Goal: Transaction & Acquisition: Purchase product/service

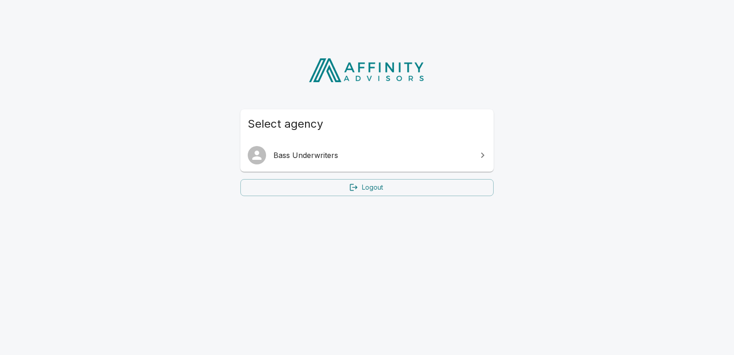
click at [304, 153] on span "Bass Underwriters" at bounding box center [372, 155] width 198 height 11
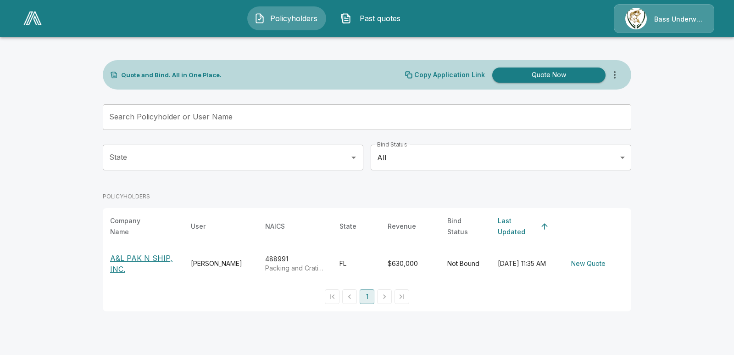
click at [147, 252] on p "A&L PAK N SHIP, INC." at bounding box center [143, 263] width 66 height 22
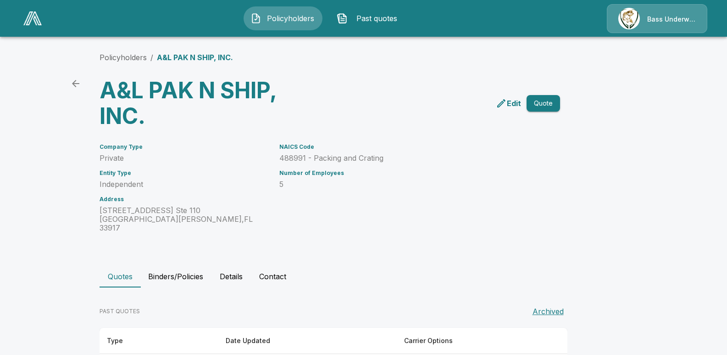
click at [125, 268] on button "Quotes" at bounding box center [120, 276] width 41 height 22
click at [516, 106] on p "Edit" at bounding box center [514, 103] width 14 height 11
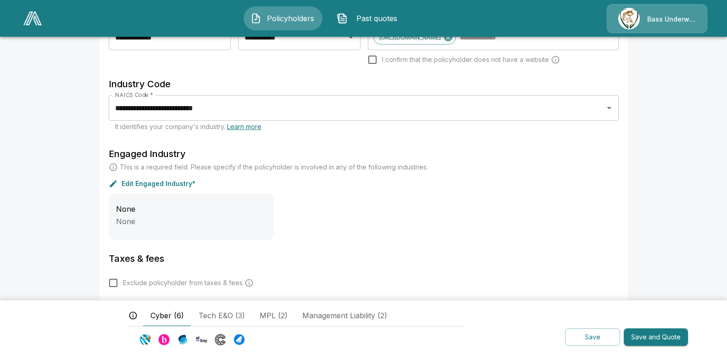
scroll to position [270, 0]
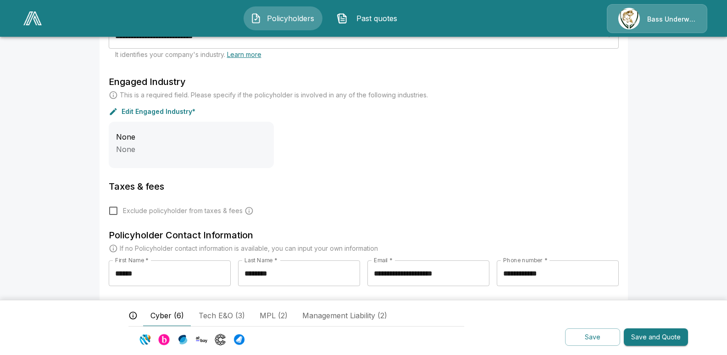
click at [300, 199] on div "Taxes & fees Exclude policyholder from taxes & fees" at bounding box center [364, 203] width 510 height 49
click at [329, 154] on div "None None" at bounding box center [364, 145] width 510 height 46
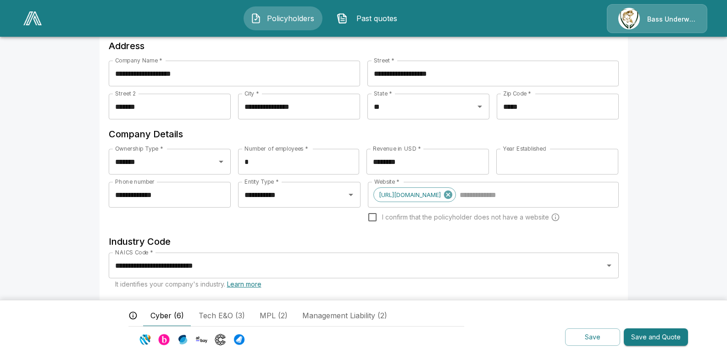
scroll to position [0, 0]
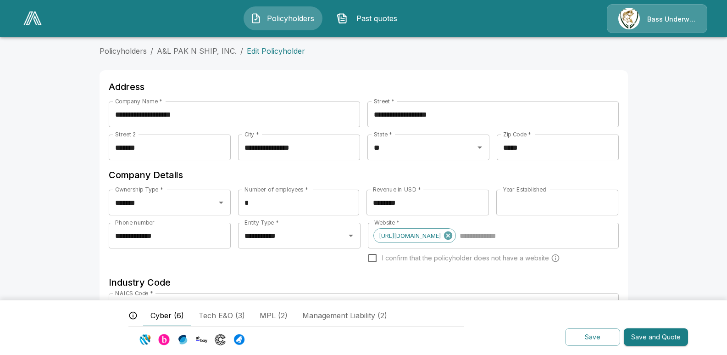
click at [382, 17] on span "Past quotes" at bounding box center [377, 18] width 50 height 11
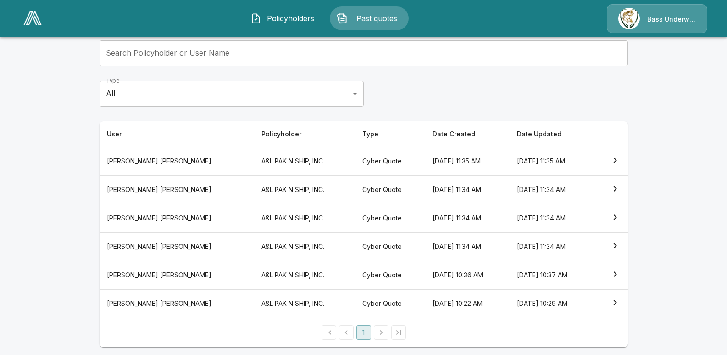
scroll to position [62, 0]
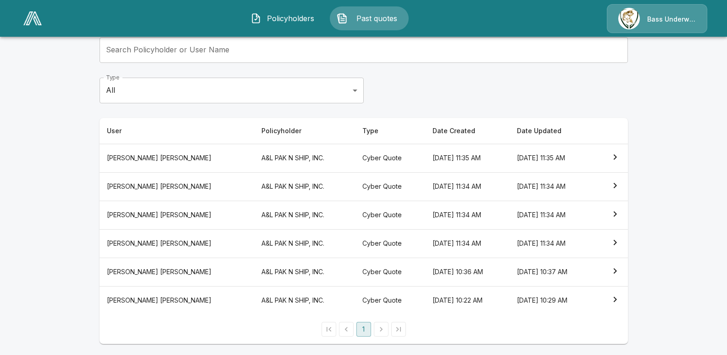
click at [621, 299] on icon "simple table" at bounding box center [615, 299] width 11 height 11
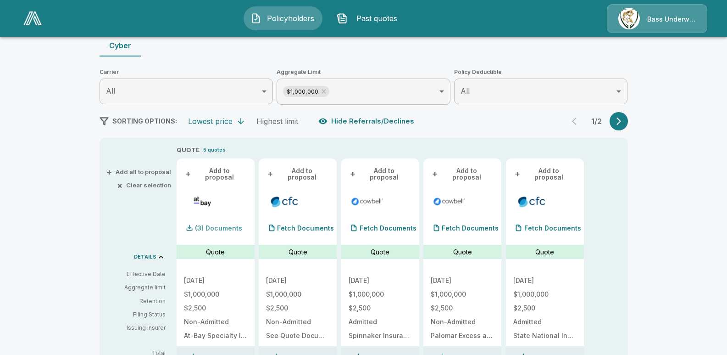
scroll to position [108, 0]
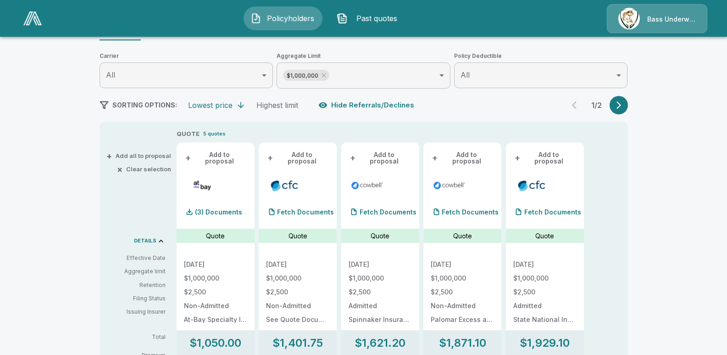
click at [313, 184] on div "Fetch Documents" at bounding box center [297, 199] width 63 height 44
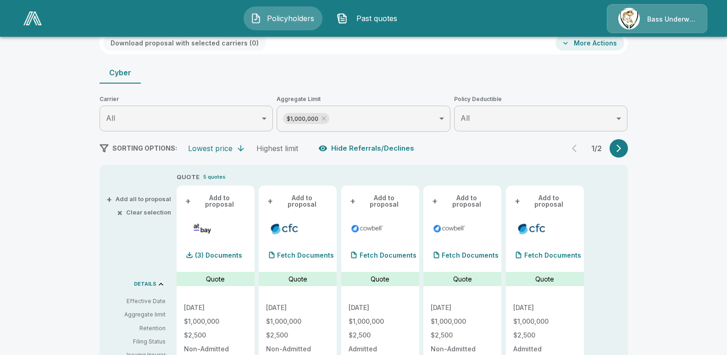
scroll to position [0, 0]
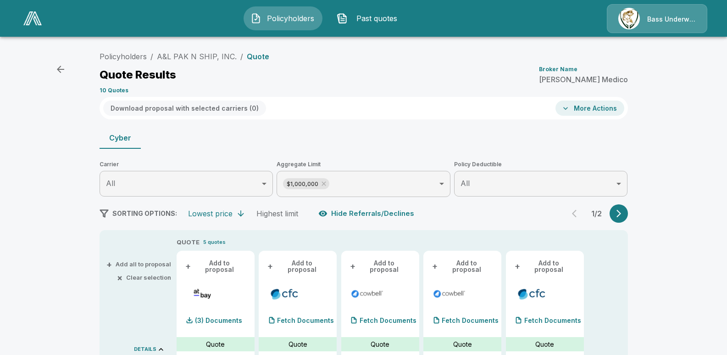
click at [247, 106] on button "Download proposal with selected carriers ( 0 )" at bounding box center [184, 107] width 163 height 15
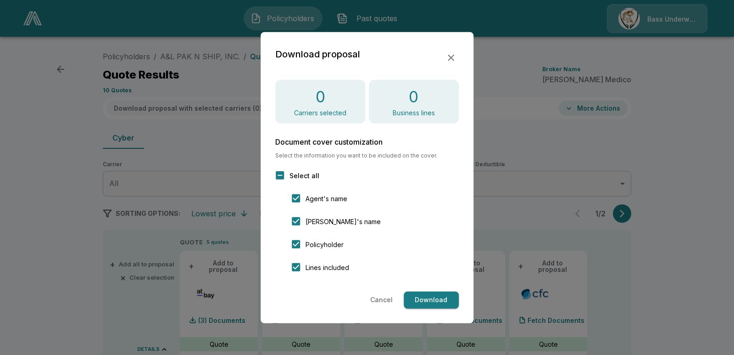
click at [453, 60] on icon "button" at bounding box center [451, 57] width 6 height 6
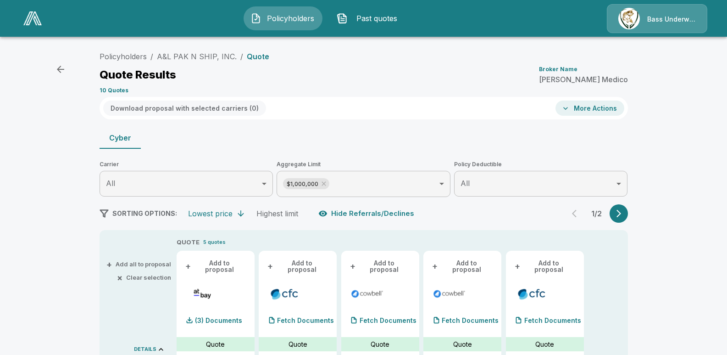
click at [379, 18] on span "Past quotes" at bounding box center [377, 18] width 50 height 11
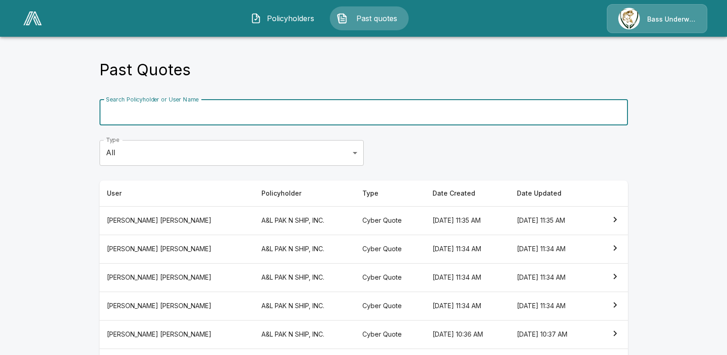
click at [186, 108] on input "Search Policyholder or User Name" at bounding box center [359, 113] width 519 height 26
click at [545, 219] on th "[DATE] 11:35 AM" at bounding box center [552, 220] width 84 height 28
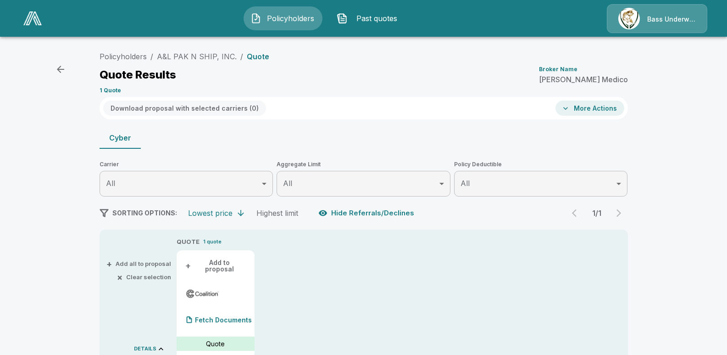
click at [582, 110] on button "More Actions" at bounding box center [590, 107] width 69 height 15
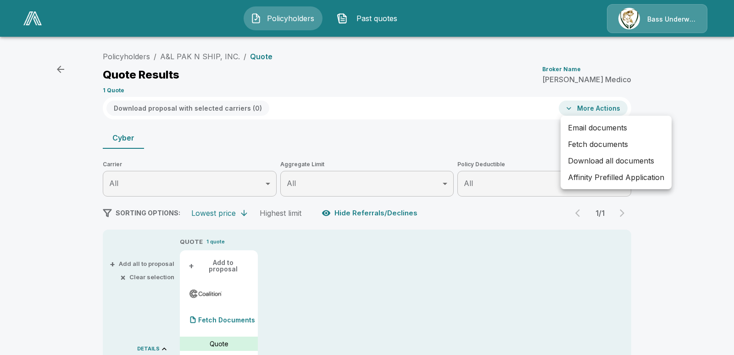
click at [349, 76] on div at bounding box center [367, 177] width 734 height 355
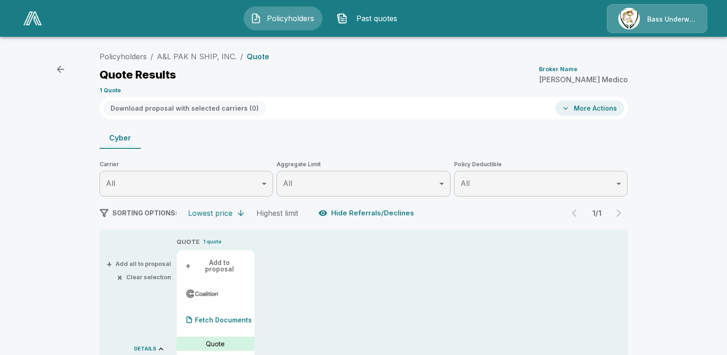
click at [587, 111] on button "More Actions" at bounding box center [590, 107] width 69 height 15
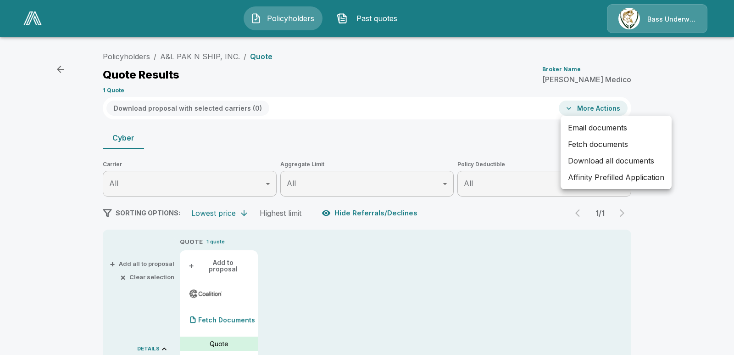
click at [596, 177] on li "Affinity Prefilled Application" at bounding box center [616, 177] width 111 height 17
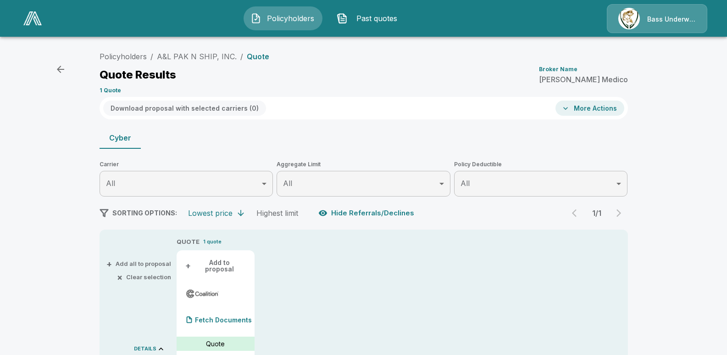
click at [591, 108] on button "More Actions" at bounding box center [590, 107] width 69 height 15
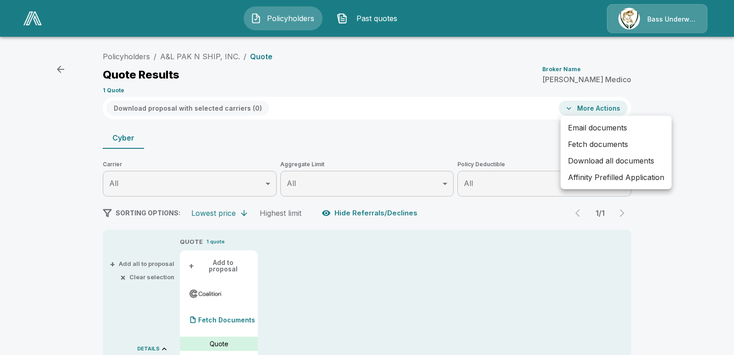
click at [498, 135] on div at bounding box center [367, 177] width 734 height 355
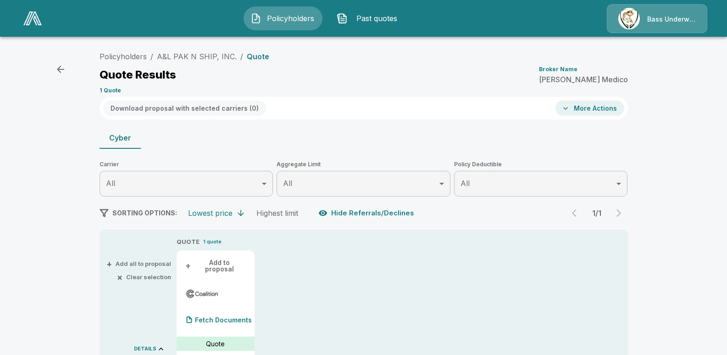
click at [243, 143] on div "Cyber" at bounding box center [364, 138] width 529 height 22
click at [137, 58] on link "Policyholders" at bounding box center [123, 56] width 47 height 9
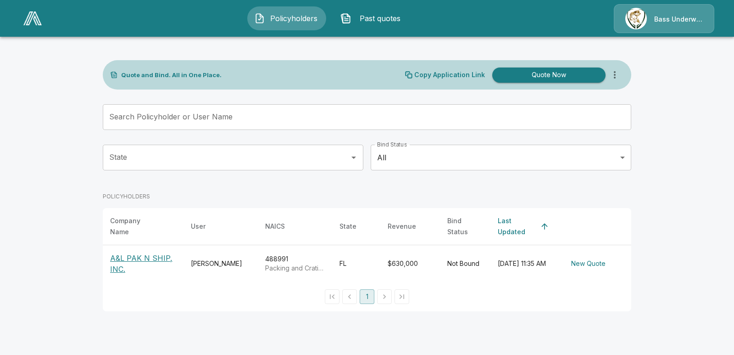
click at [593, 257] on button "New Quote" at bounding box center [589, 263] width 42 height 17
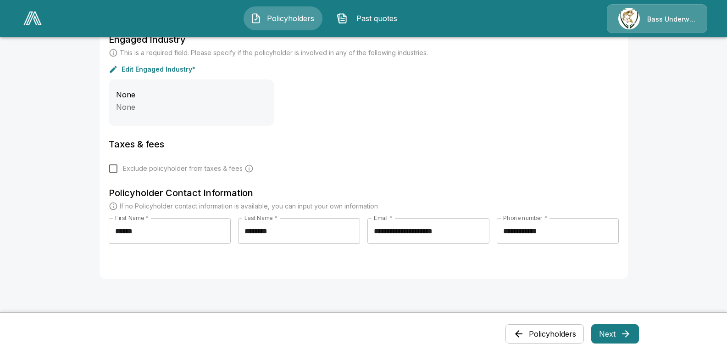
scroll to position [367, 0]
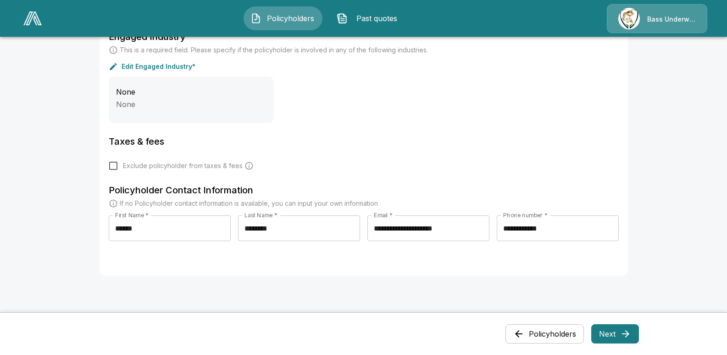
click at [624, 338] on icon "button" at bounding box center [625, 333] width 11 height 11
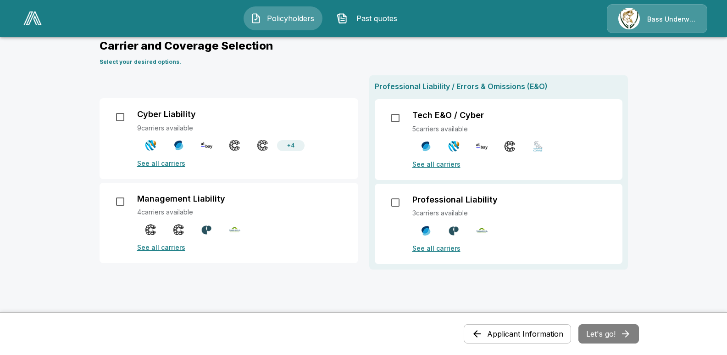
scroll to position [92, 0]
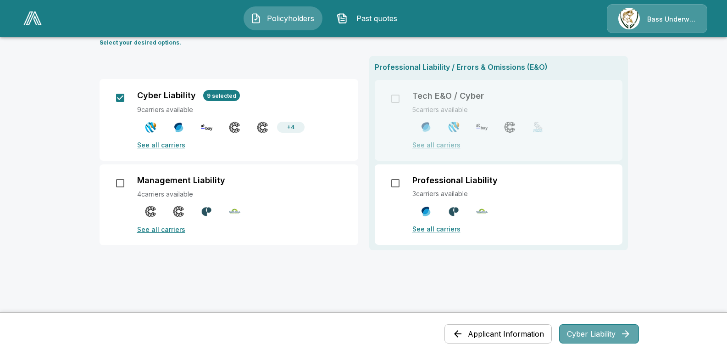
click at [626, 335] on icon "button" at bounding box center [625, 333] width 11 height 11
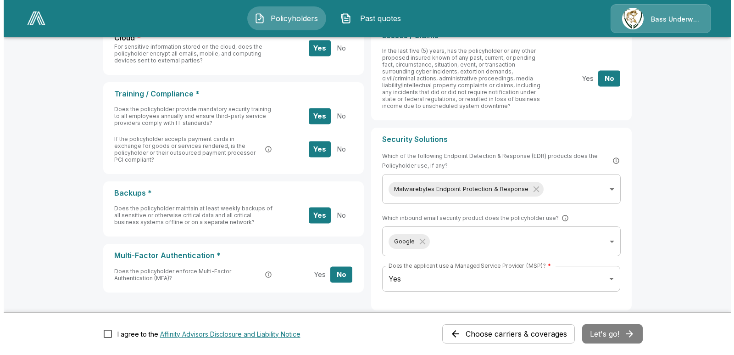
scroll to position [321, 0]
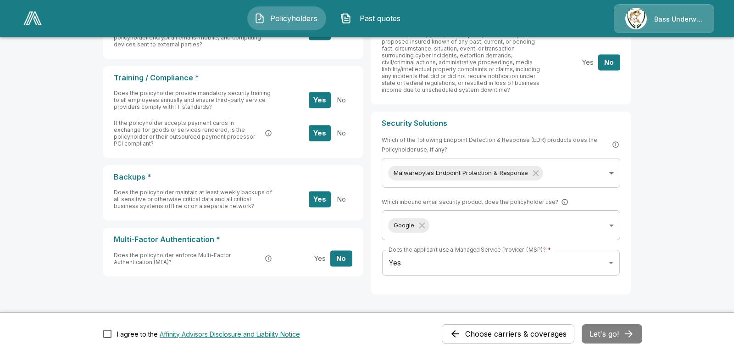
click at [548, 175] on body "**********" at bounding box center [367, 36] width 734 height 714
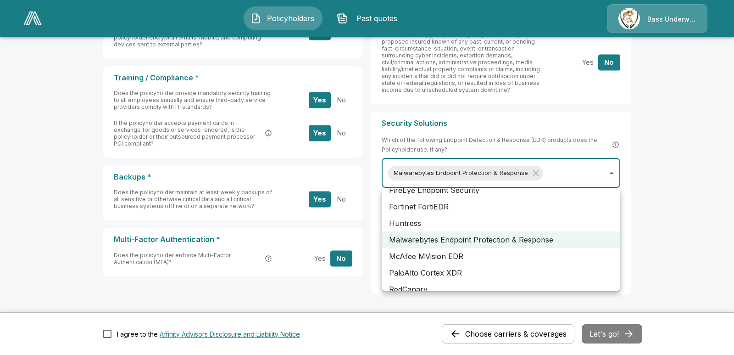
scroll to position [92, 0]
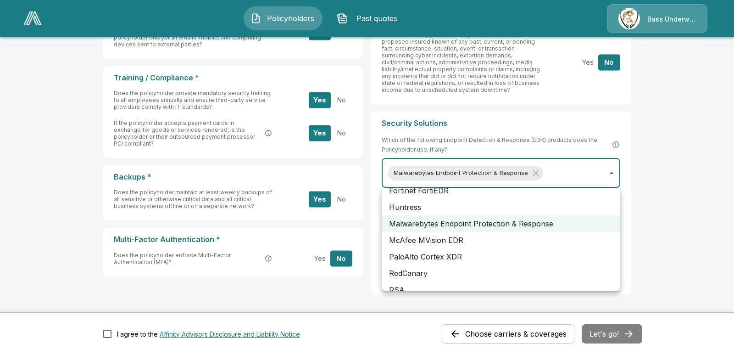
click at [416, 207] on li "Huntress" at bounding box center [501, 207] width 239 height 17
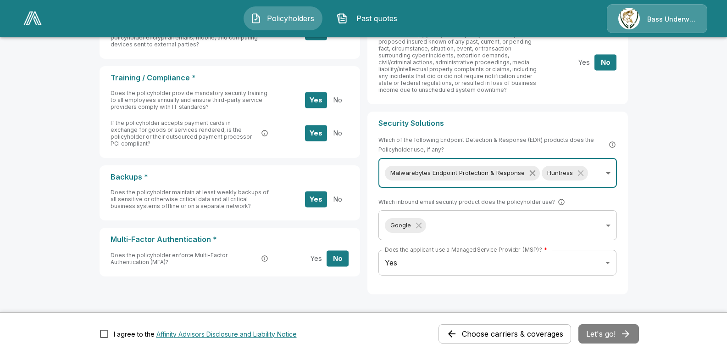
click at [533, 171] on icon "Without label" at bounding box center [533, 173] width 10 height 10
type input "********"
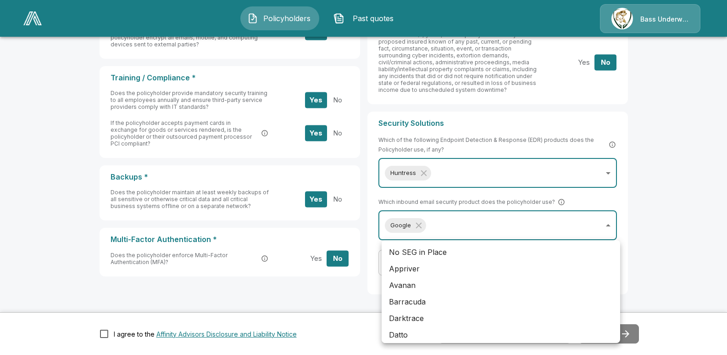
click at [611, 224] on body "**********" at bounding box center [363, 36] width 727 height 714
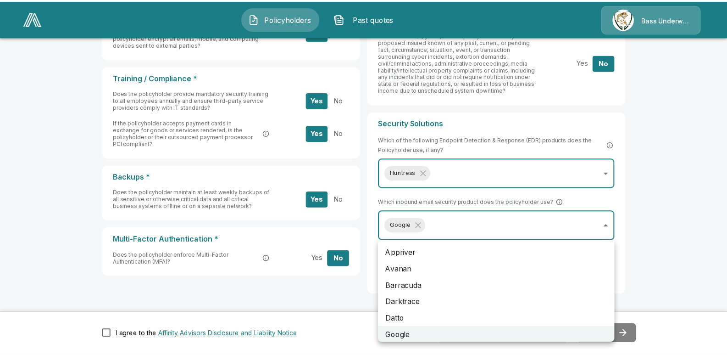
scroll to position [0, 0]
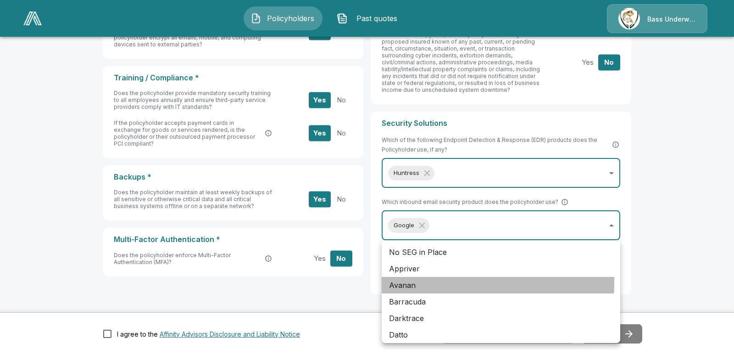
click at [431, 283] on li "Avanan" at bounding box center [501, 285] width 239 height 17
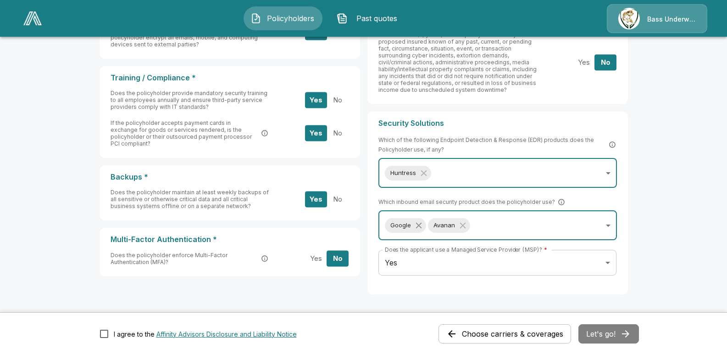
click at [421, 223] on icon "Without label" at bounding box center [419, 225] width 10 height 10
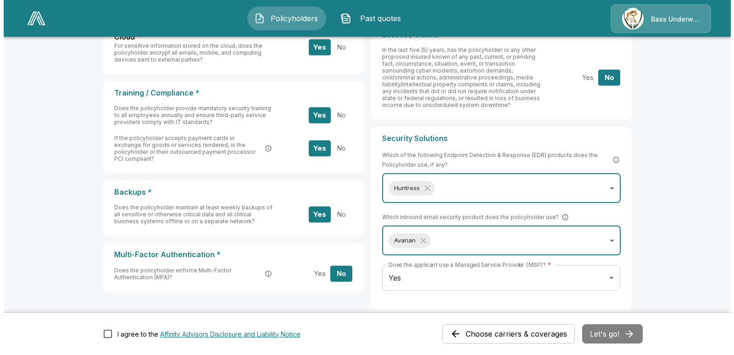
scroll to position [321, 0]
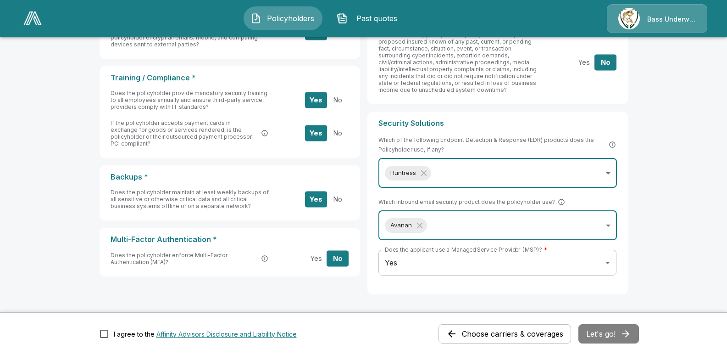
click at [447, 226] on body "**********" at bounding box center [363, 36] width 727 height 714
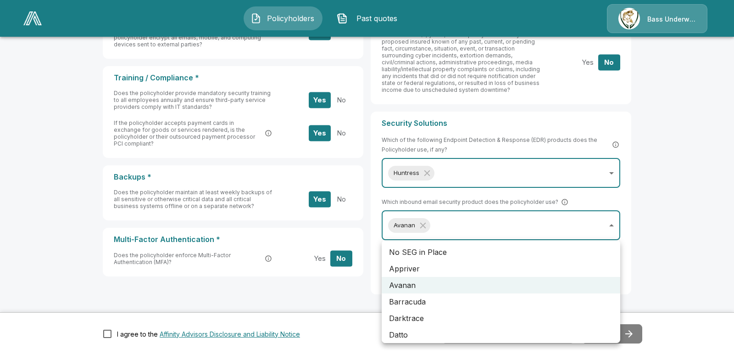
click at [454, 250] on li "No SEG in Place" at bounding box center [501, 252] width 239 height 17
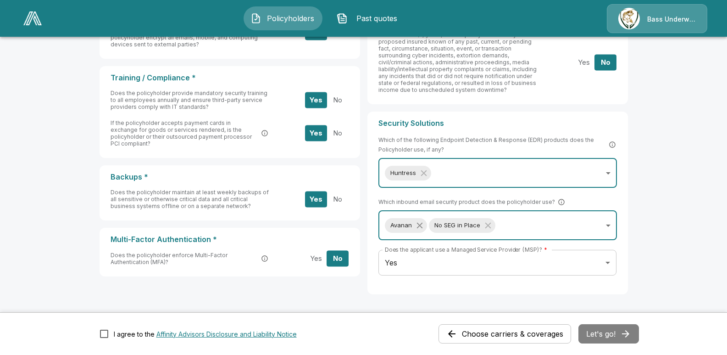
click at [422, 224] on icon "Without label" at bounding box center [420, 225] width 10 height 10
type input "**********"
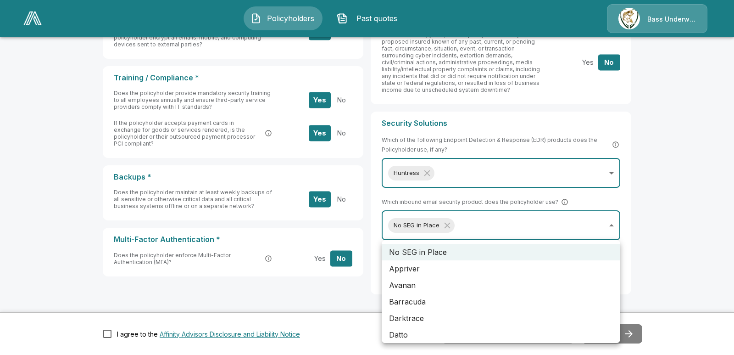
click at [462, 223] on body "**********" at bounding box center [367, 36] width 734 height 714
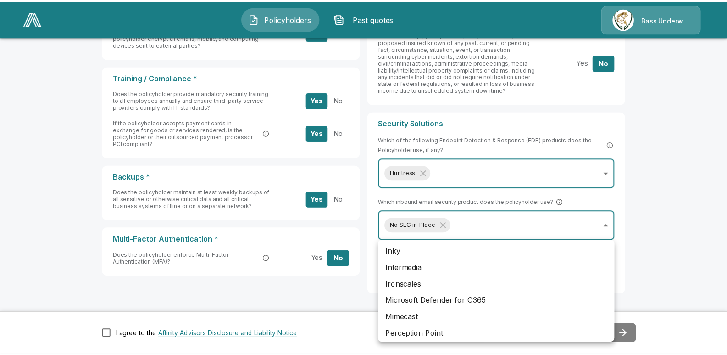
scroll to position [138, 0]
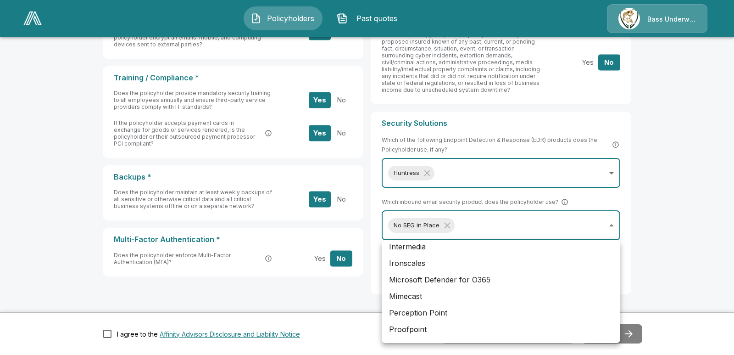
click at [509, 219] on div at bounding box center [367, 177] width 734 height 355
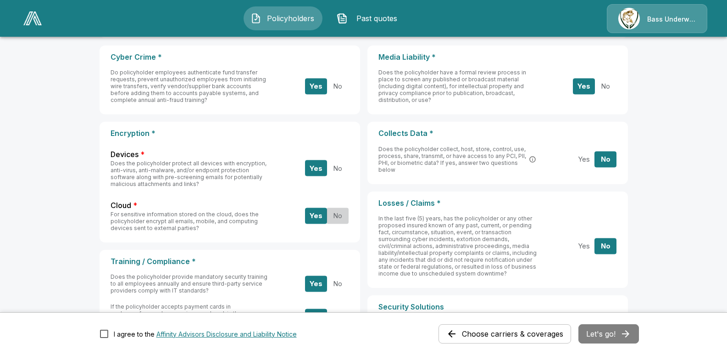
click at [347, 214] on button "No" at bounding box center [338, 215] width 22 height 16
click at [586, 159] on button "Yes" at bounding box center [584, 159] width 22 height 16
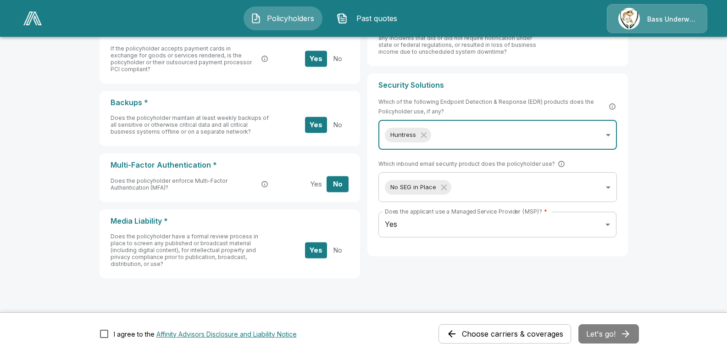
scroll to position [411, 0]
